Goal: Information Seeking & Learning: Find specific fact

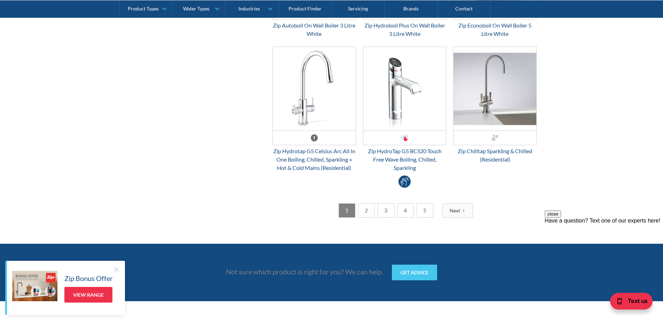
scroll to position [1879, 0]
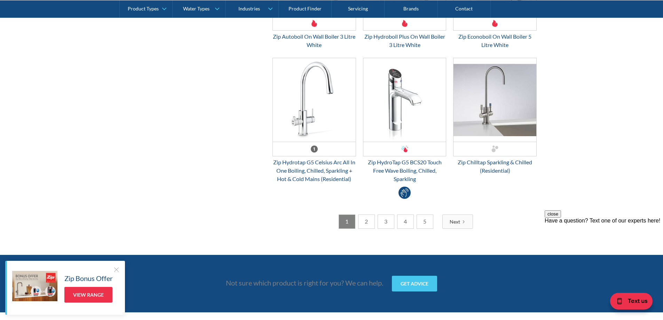
click at [453, 223] on div "Next" at bounding box center [455, 221] width 10 height 7
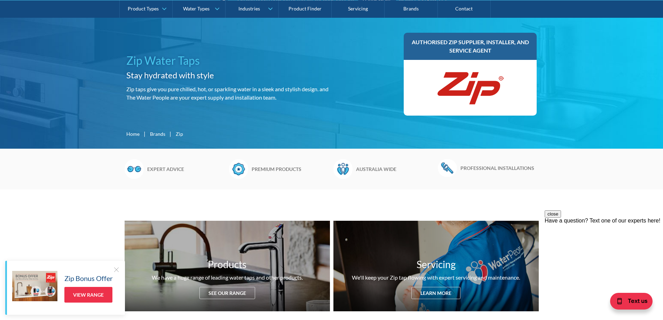
scroll to position [0, 0]
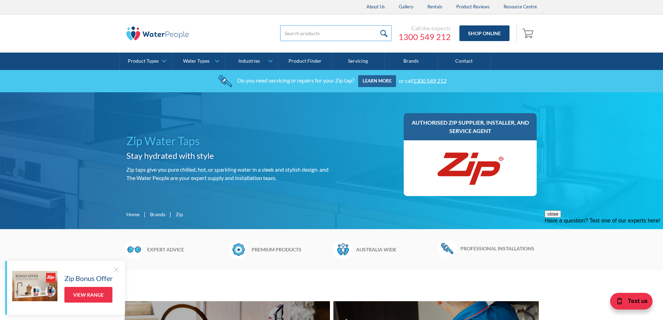
click at [315, 33] on input "search" at bounding box center [335, 33] width 111 height 16
type input "H57783"
click at [376, 25] on input "submit" at bounding box center [383, 33] width 15 height 16
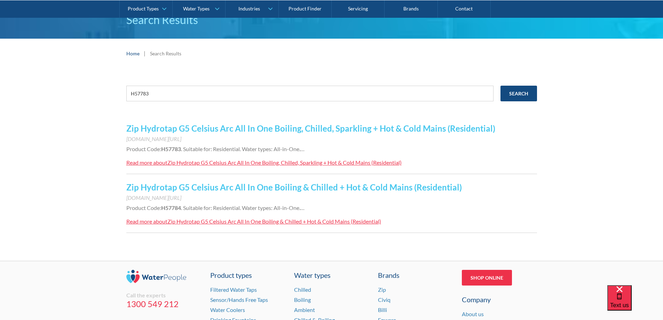
scroll to position [70, 0]
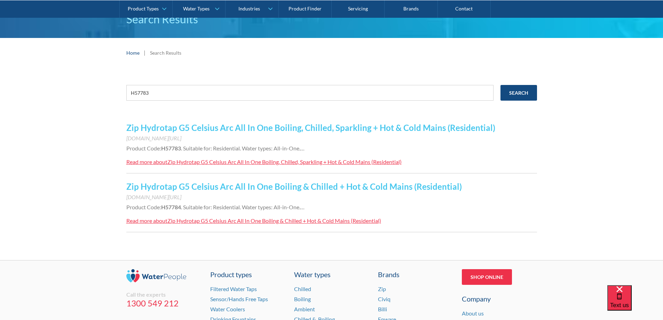
click at [234, 164] on div "Zip Hydrotap G5 Celsius Arc All In One Boiling, Chilled, Sparkling + Hot & Cold…" at bounding box center [284, 161] width 234 height 7
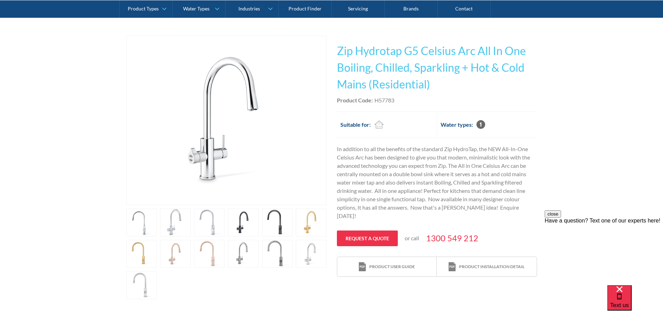
click at [242, 230] on link "open lightbox" at bounding box center [243, 222] width 31 height 28
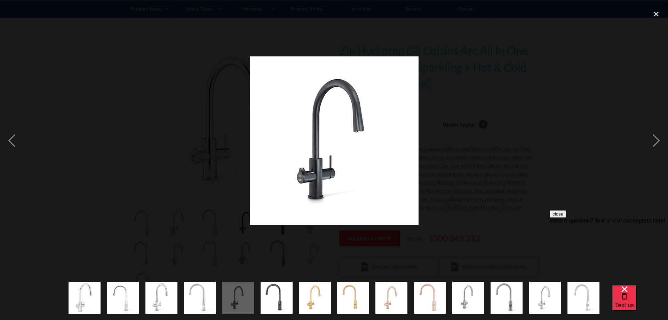
click at [122, 168] on div at bounding box center [334, 140] width 668 height 269
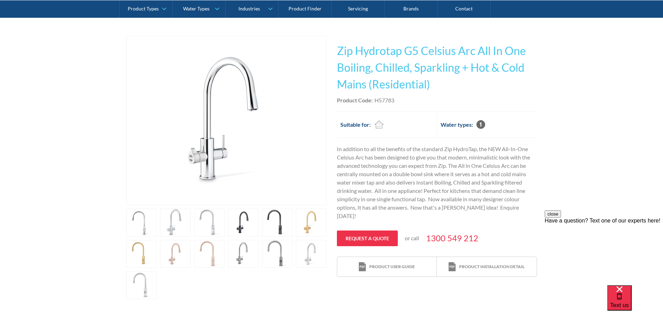
click at [245, 220] on link "open lightbox" at bounding box center [243, 222] width 31 height 28
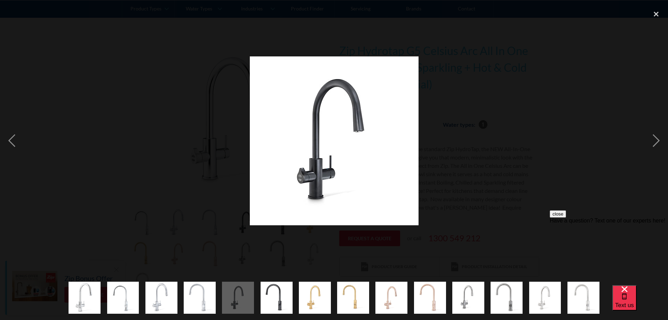
click at [580, 110] on div at bounding box center [334, 140] width 668 height 269
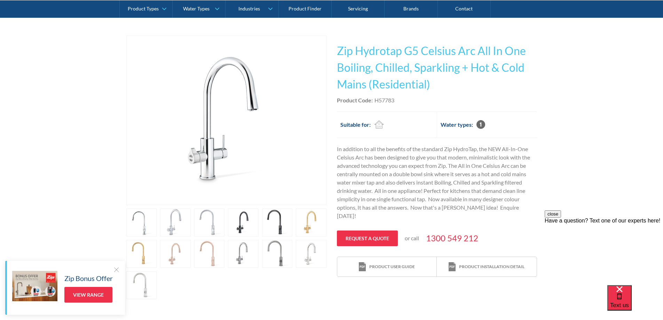
click at [62, 132] on div "Play video Fits Most Brands Best Seller No items found. This tap design is incl…" at bounding box center [331, 167] width 663 height 284
click at [279, 227] on link "open lightbox" at bounding box center [277, 222] width 31 height 28
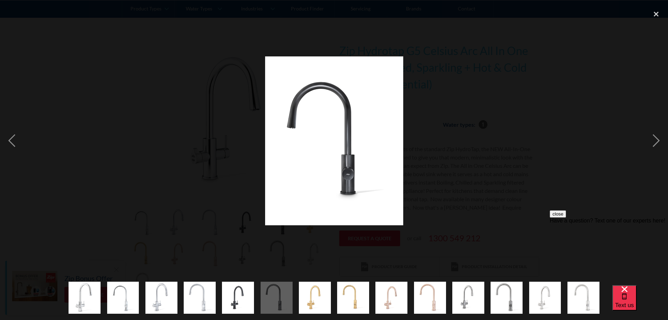
click at [617, 155] on div at bounding box center [334, 140] width 668 height 269
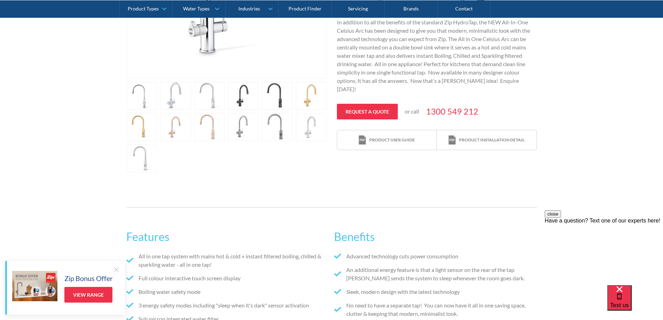
scroll to position [278, 0]
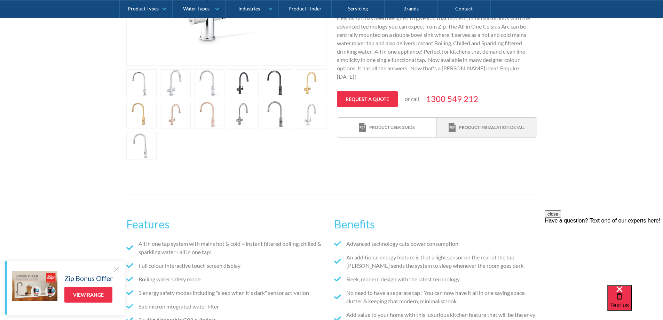
click at [471, 124] on div "Product installation detail" at bounding box center [491, 127] width 65 height 6
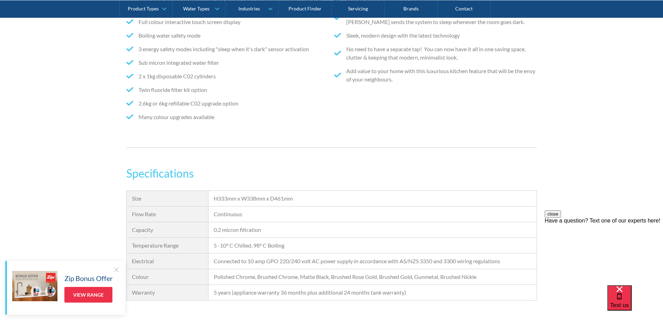
scroll to position [591, 0]
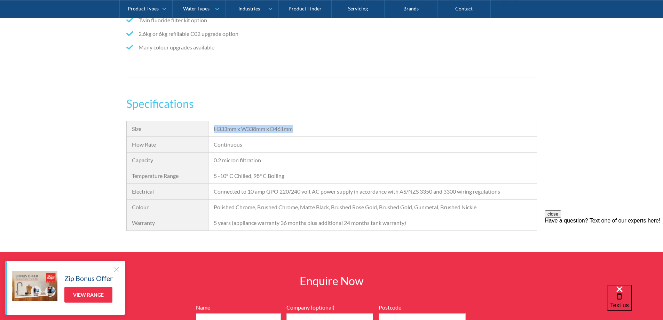
drag, startPoint x: 299, startPoint y: 128, endPoint x: 209, endPoint y: 130, distance: 89.5
click at [209, 130] on div "H333mm x W338mm x D461mm" at bounding box center [372, 129] width 328 height 16
copy div "H333mm x W338mm x D461mm"
click at [84, 158] on div "Specifications Size H333mm x W338mm x D461mm Flow Rate Continuous Capacity 0.2 …" at bounding box center [331, 173] width 663 height 156
click at [117, 268] on div at bounding box center [116, 269] width 7 height 7
